Goal: Task Accomplishment & Management: Manage account settings

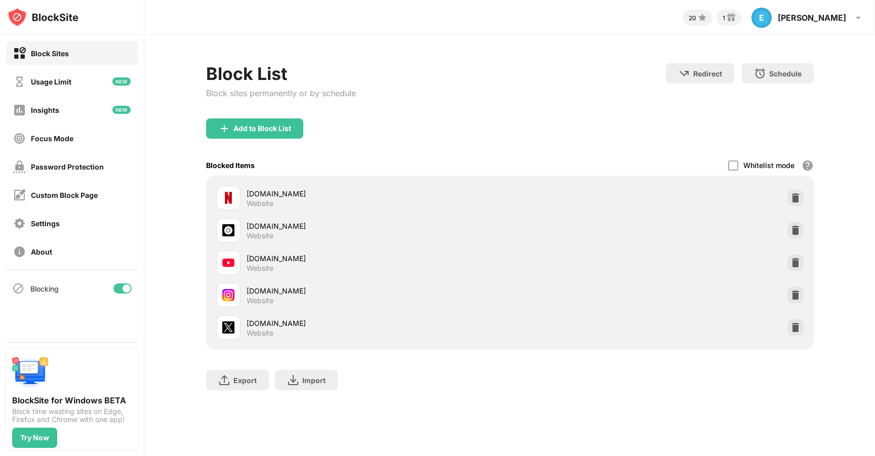
click at [806, 331] on div "x.com Website" at bounding box center [509, 327] width 595 height 32
click at [800, 329] on img at bounding box center [795, 328] width 10 height 10
